Goal: Check status

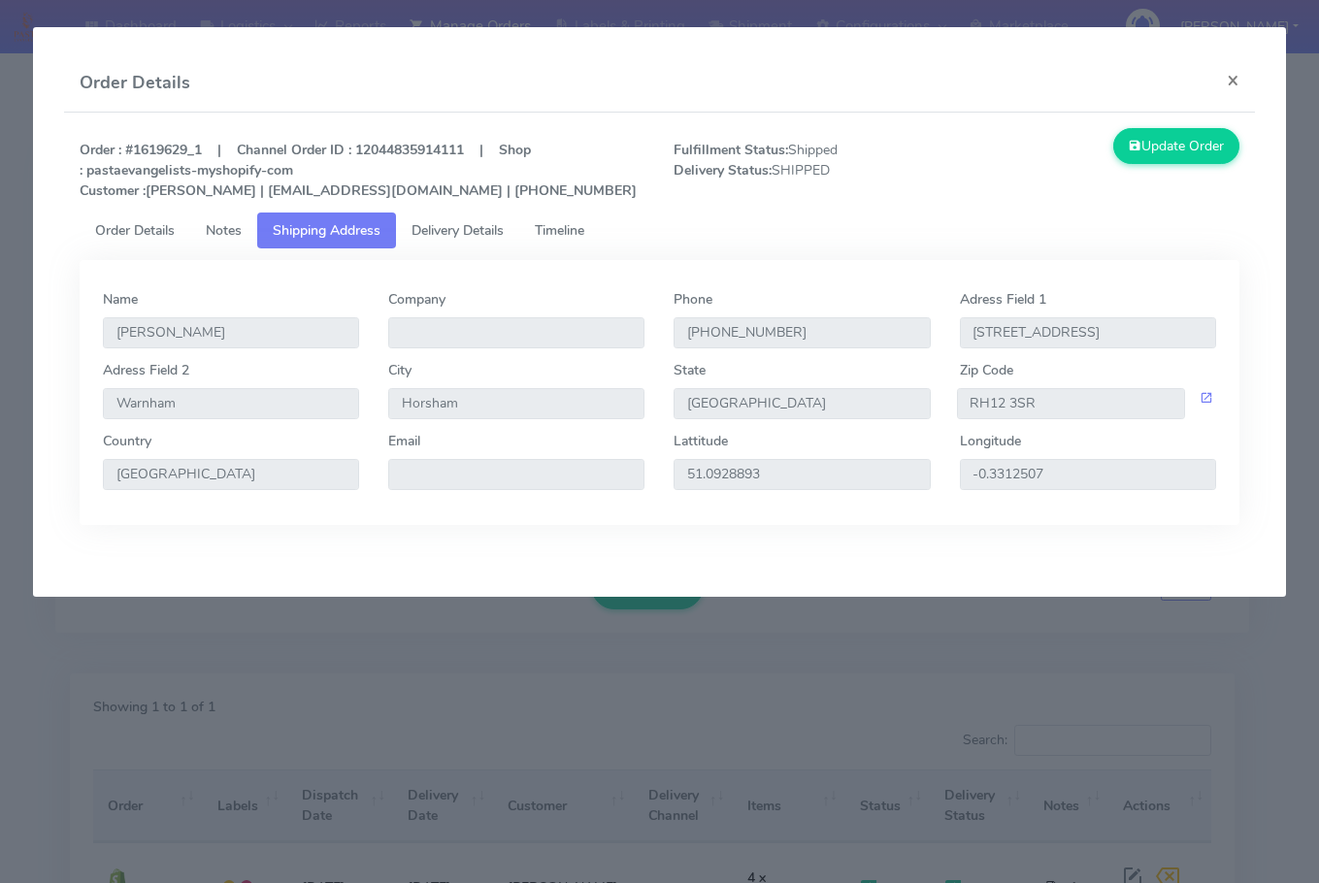
scroll to position [117, 0]
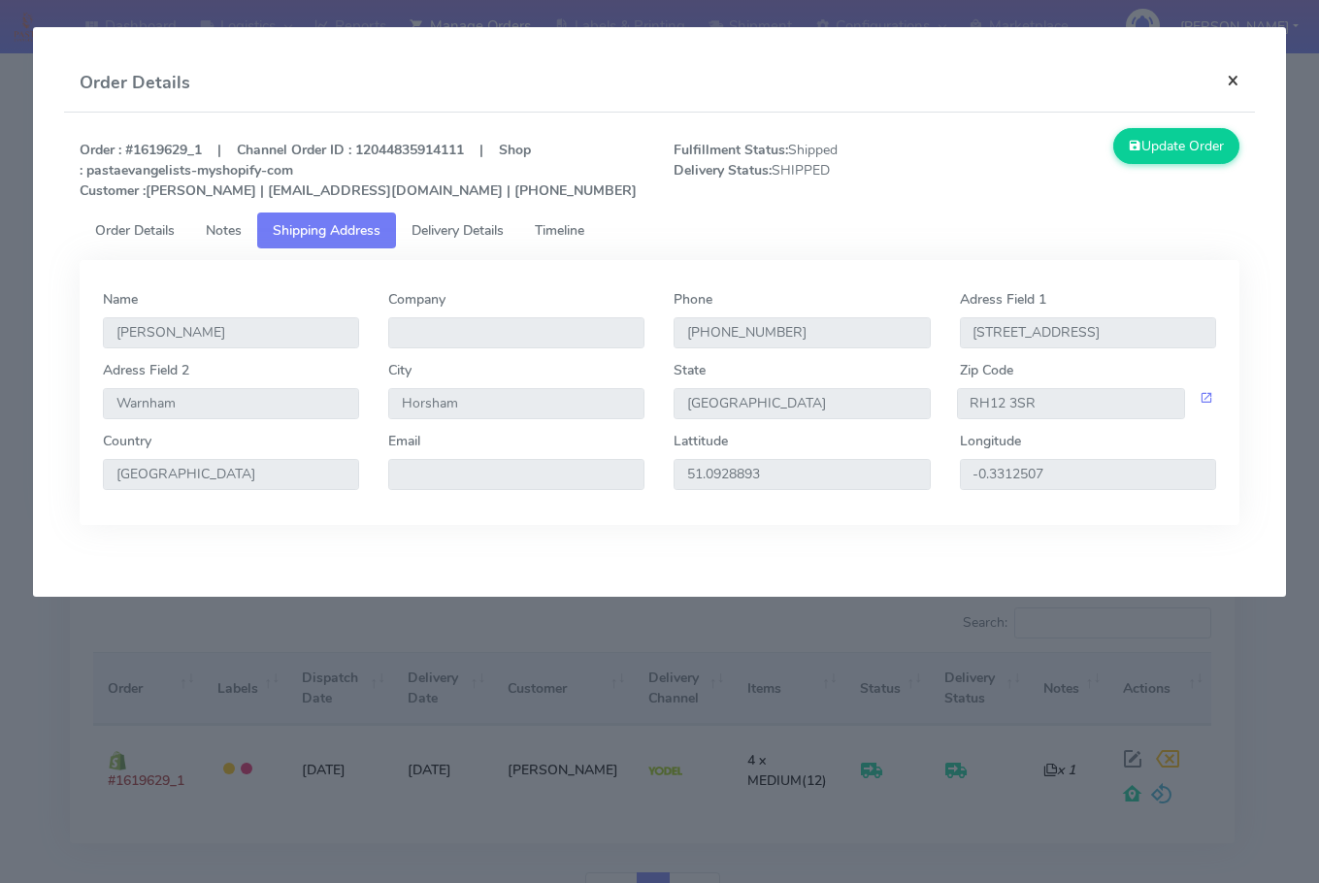
click at [1221, 80] on button "×" at bounding box center [1233, 79] width 44 height 51
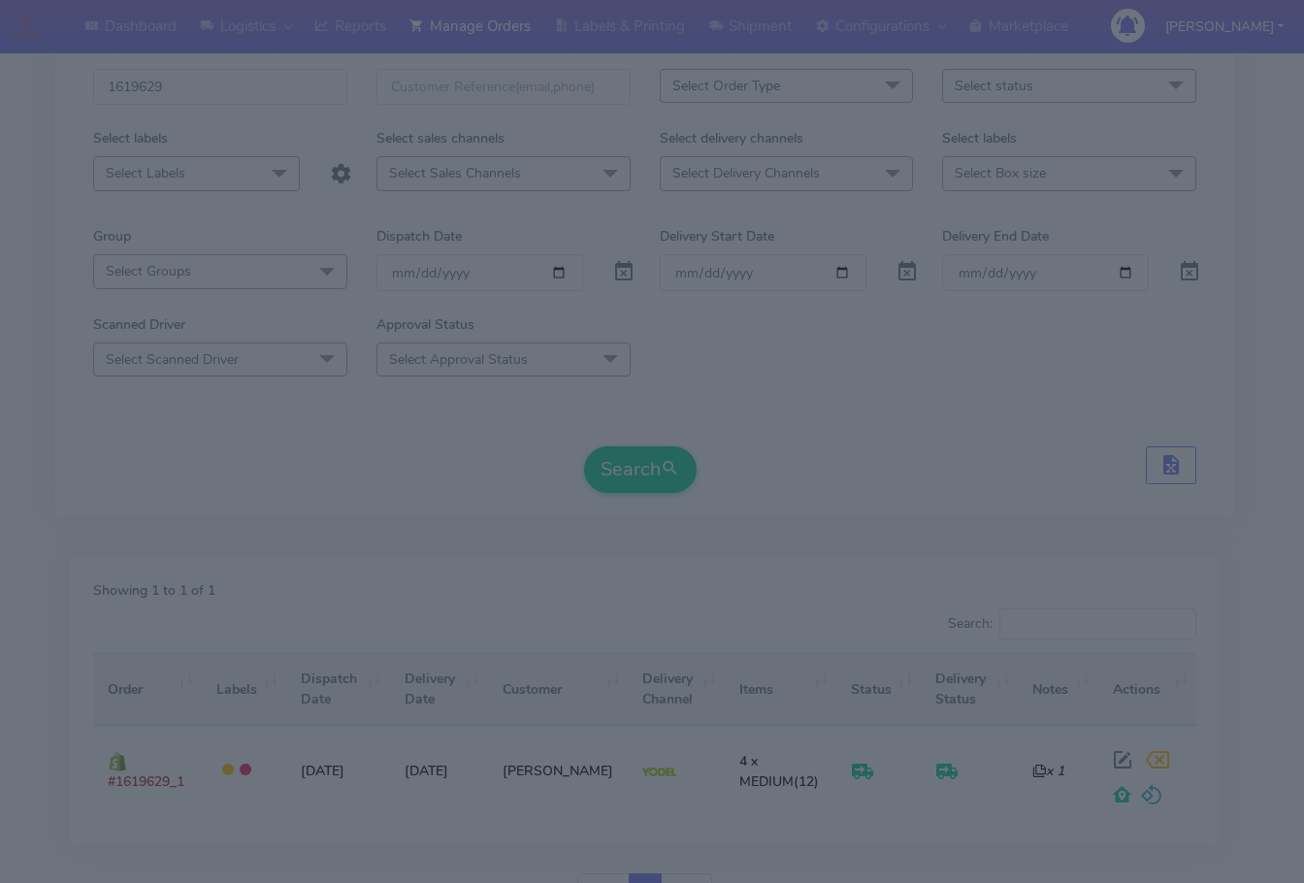
scroll to position [20, 0]
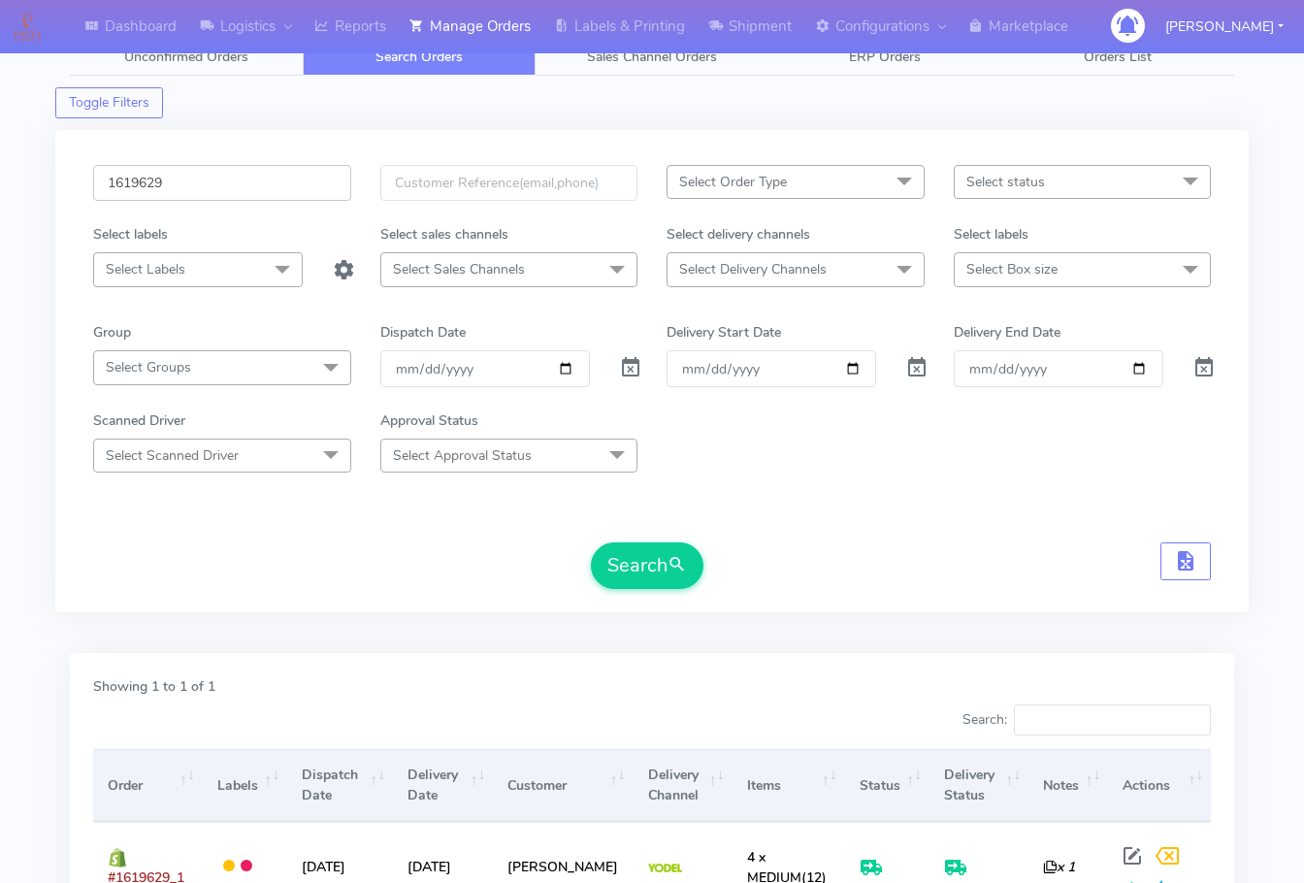
click at [219, 182] on input "1619629" at bounding box center [222, 183] width 258 height 36
paste input "8975"
type input "1618975"
click at [619, 565] on button "Search" at bounding box center [647, 565] width 113 height 47
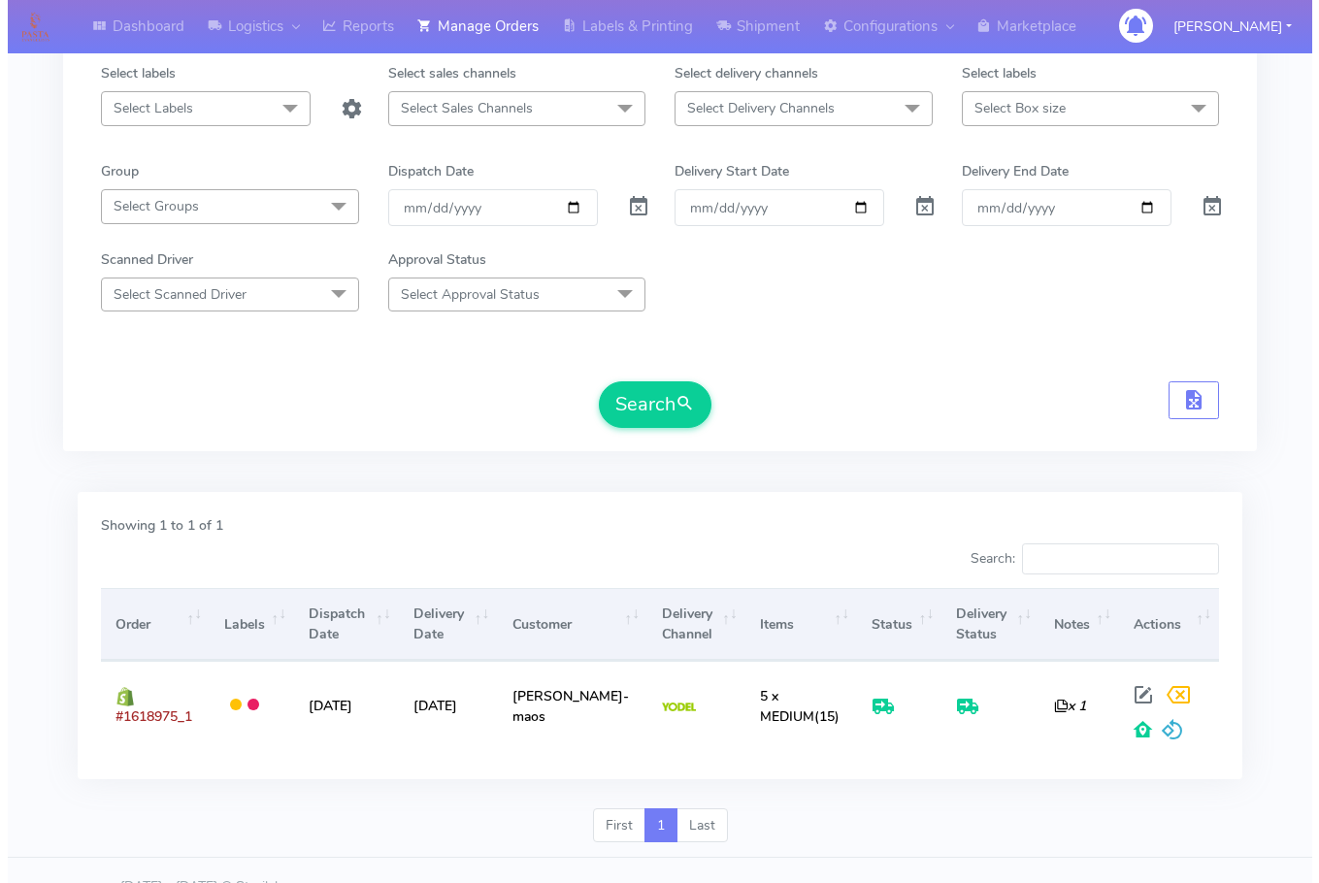
scroll to position [214, 0]
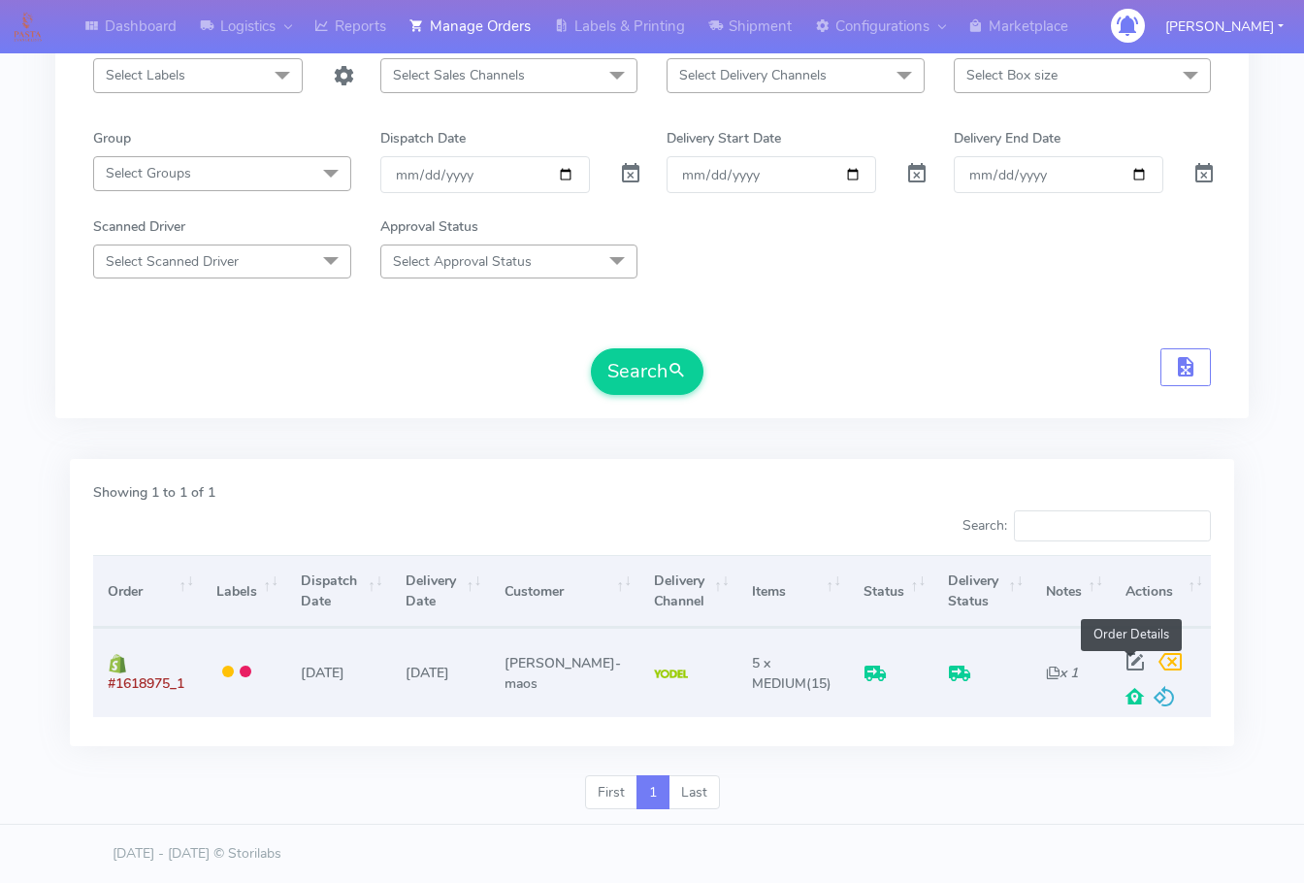
click at [1130, 666] on span at bounding box center [1135, 666] width 35 height 18
select select "5"
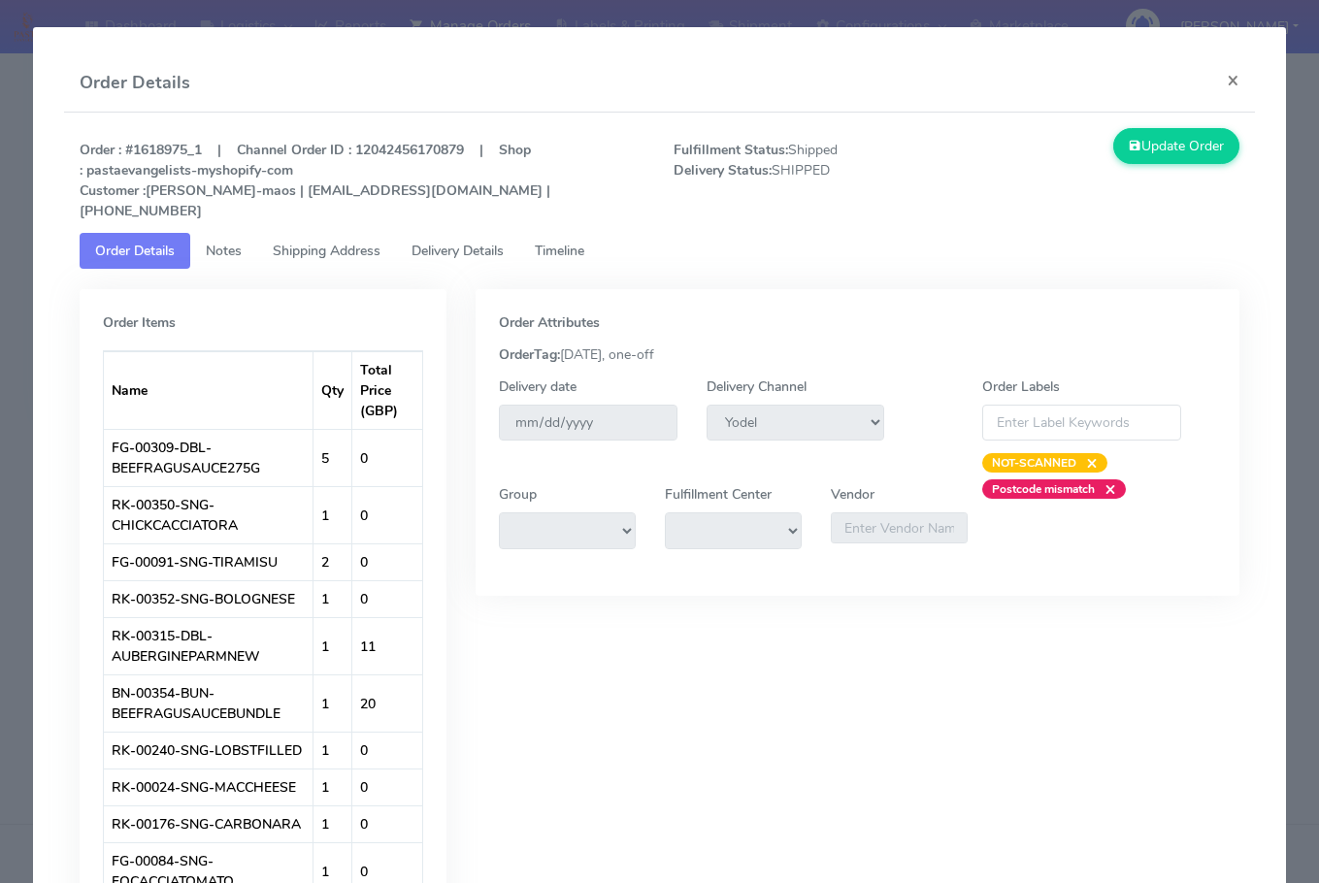
click at [291, 244] on span "Shipping Address" at bounding box center [327, 251] width 108 height 18
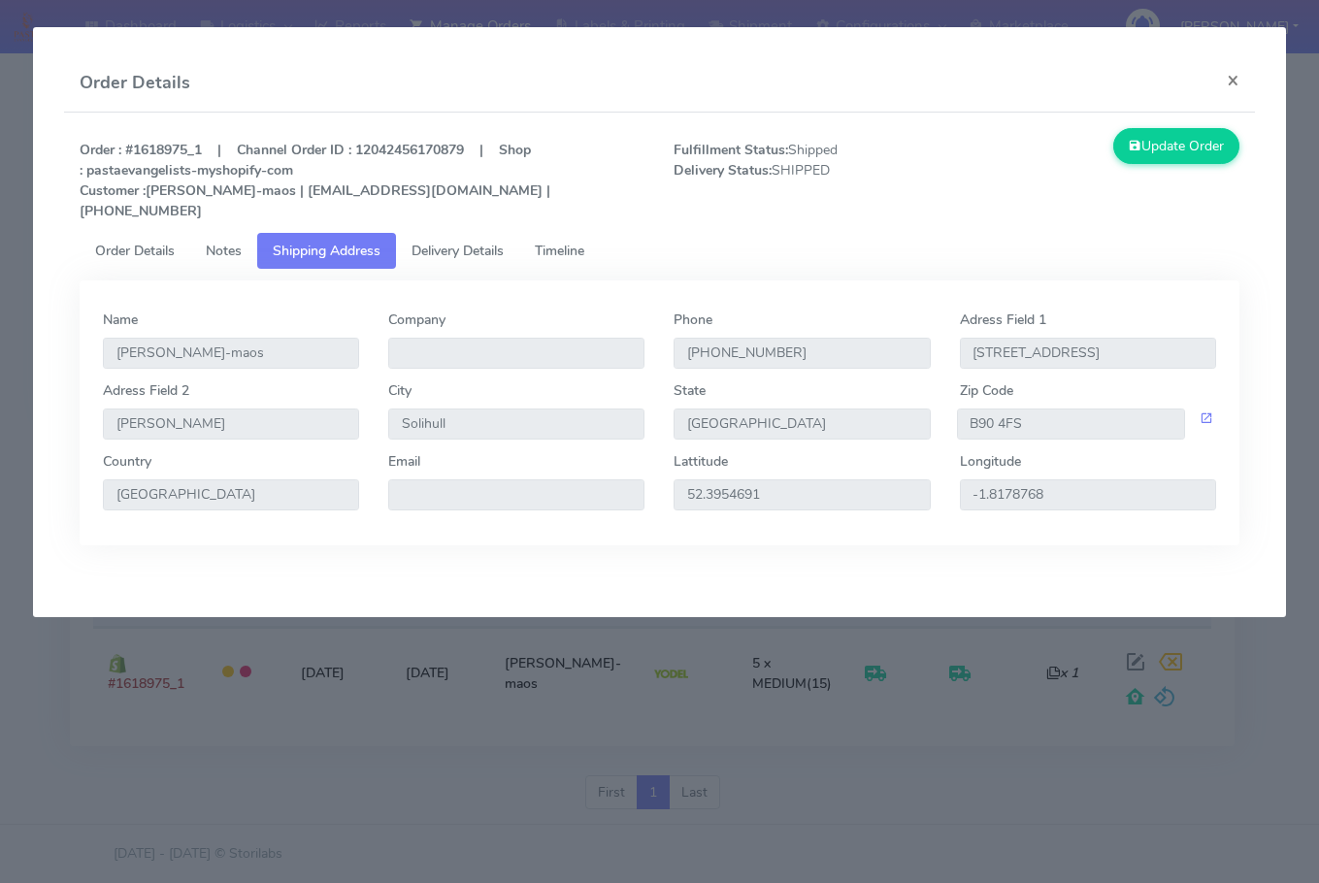
click at [472, 257] on span "Delivery Details" at bounding box center [457, 251] width 92 height 18
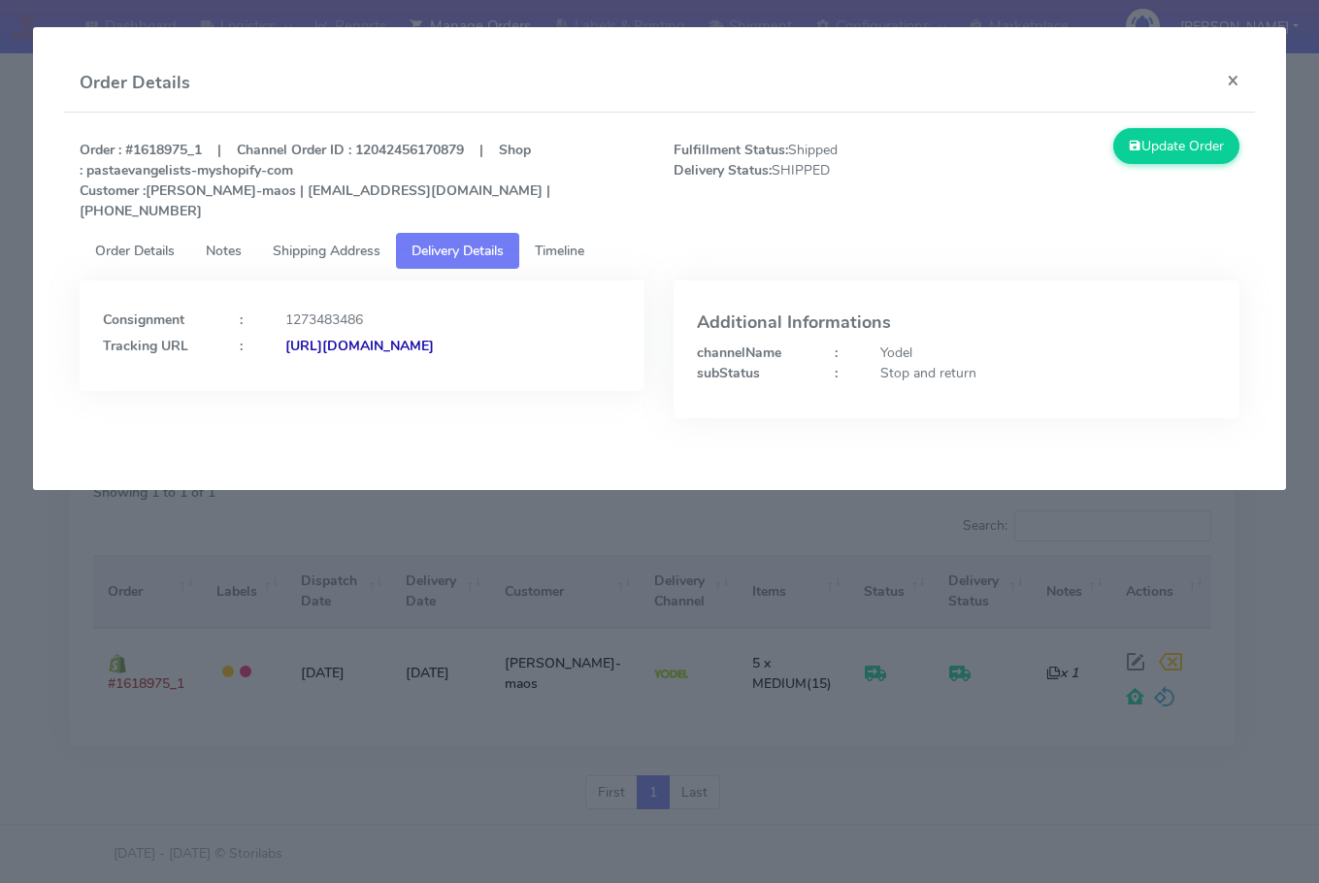
click at [305, 355] on strong "[URL][DOMAIN_NAME]" at bounding box center [359, 346] width 148 height 18
